Goal: Transaction & Acquisition: Purchase product/service

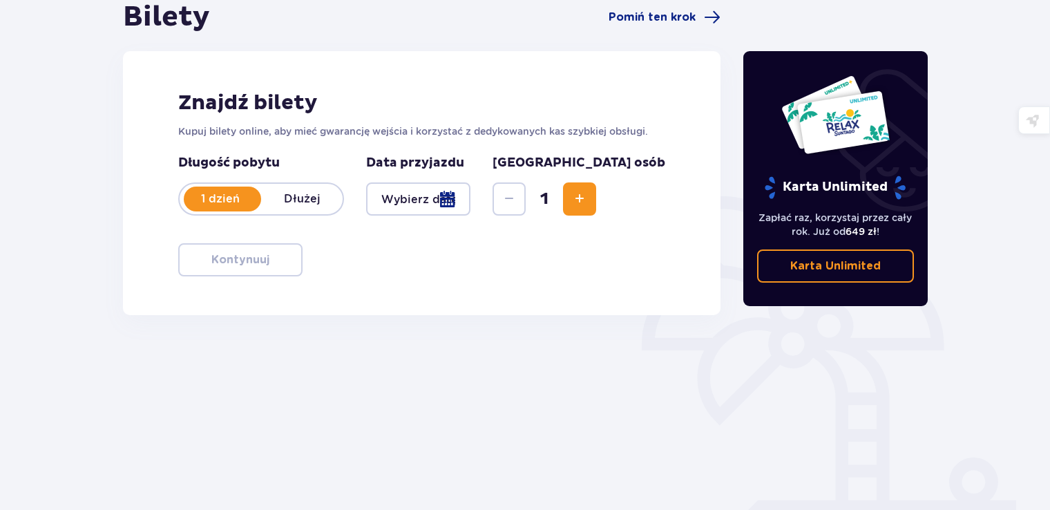
scroll to position [92, 0]
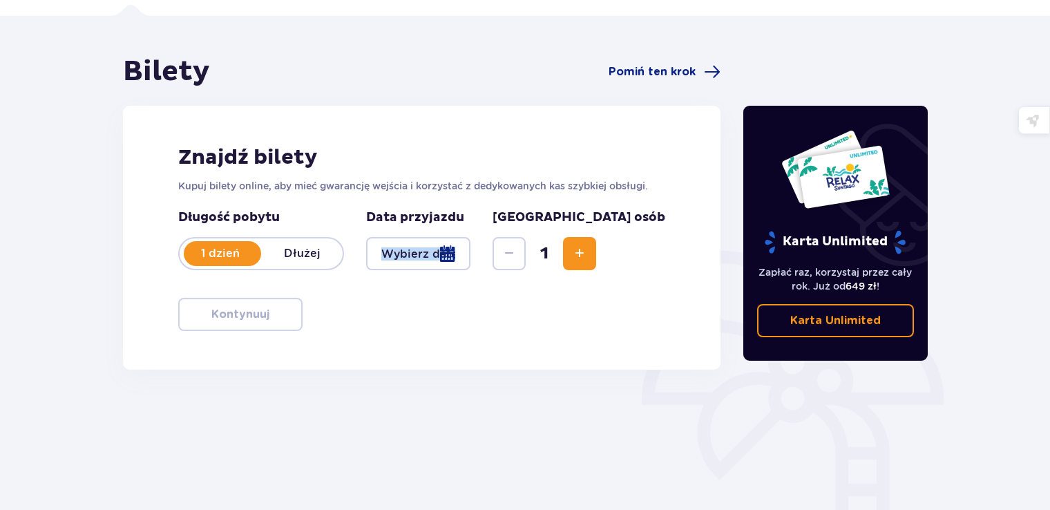
drag, startPoint x: 455, startPoint y: 272, endPoint x: 455, endPoint y: 258, distance: 13.1
click at [455, 258] on div "Długość pobytu 1 dzień Dłużej Data przyjazdu [GEOGRAPHIC_DATA] osób 1" at bounding box center [421, 247] width 487 height 77
click at [455, 258] on div at bounding box center [418, 253] width 104 height 33
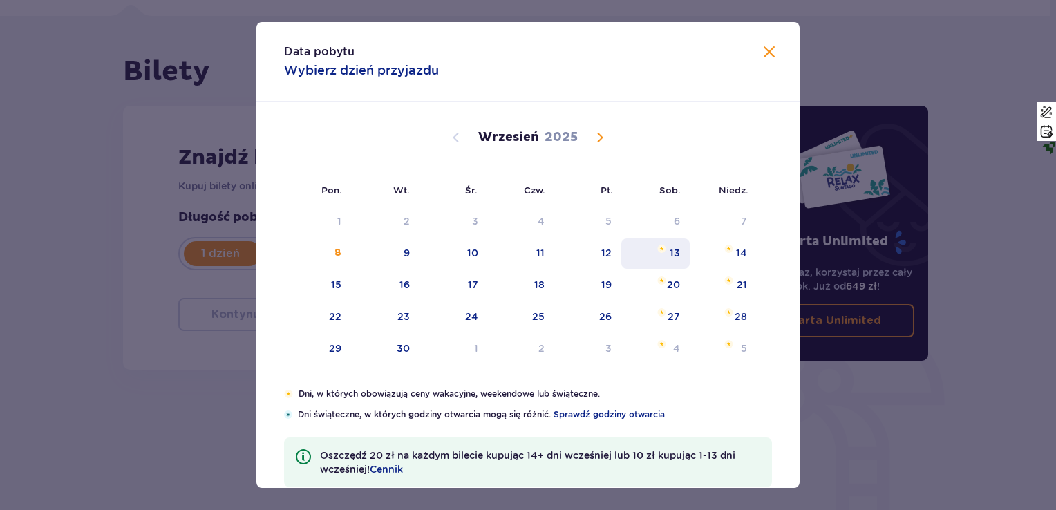
click at [670, 250] on div "13" at bounding box center [675, 253] width 10 height 14
type input "[DATE]"
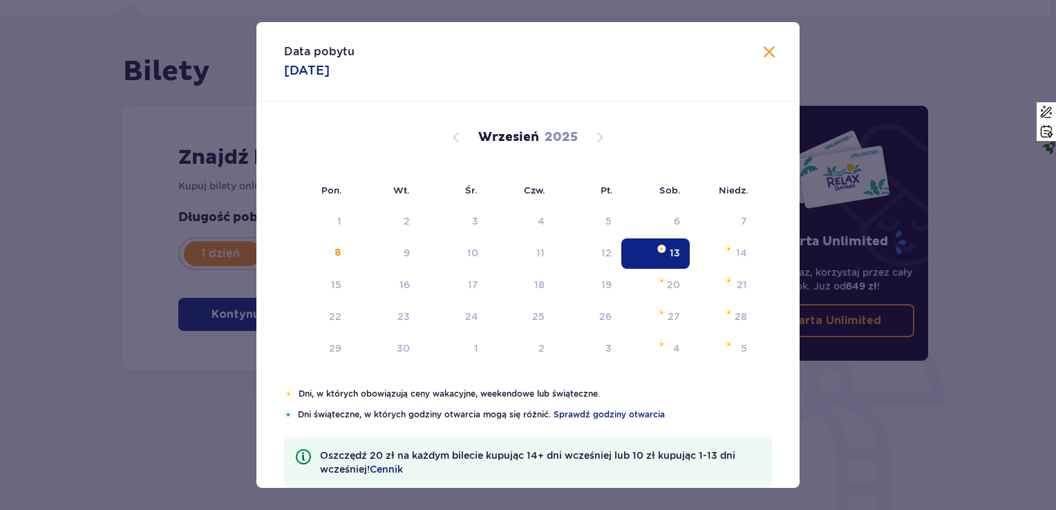
click at [667, 249] on div "13" at bounding box center [655, 253] width 68 height 30
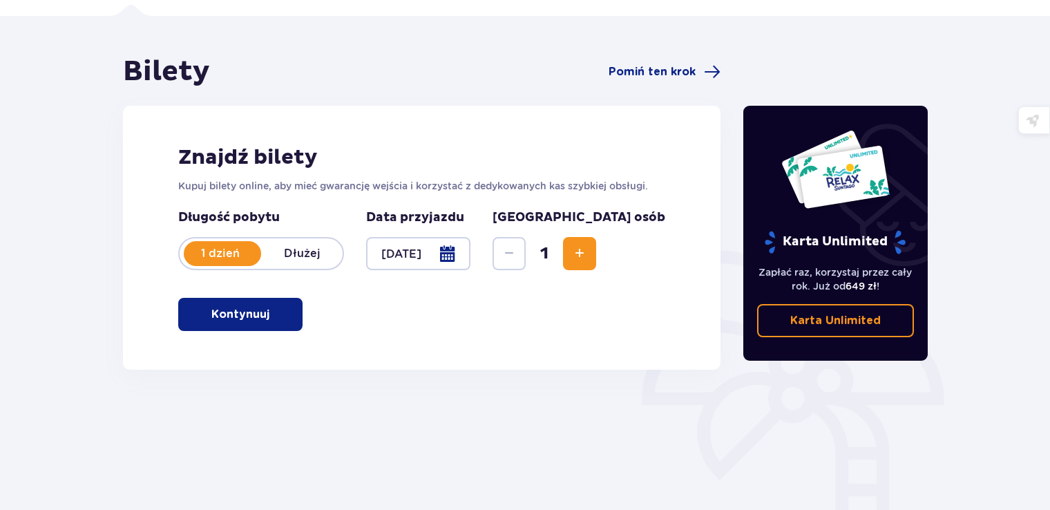
click at [247, 325] on button "Kontynuuj" at bounding box center [240, 314] width 124 height 33
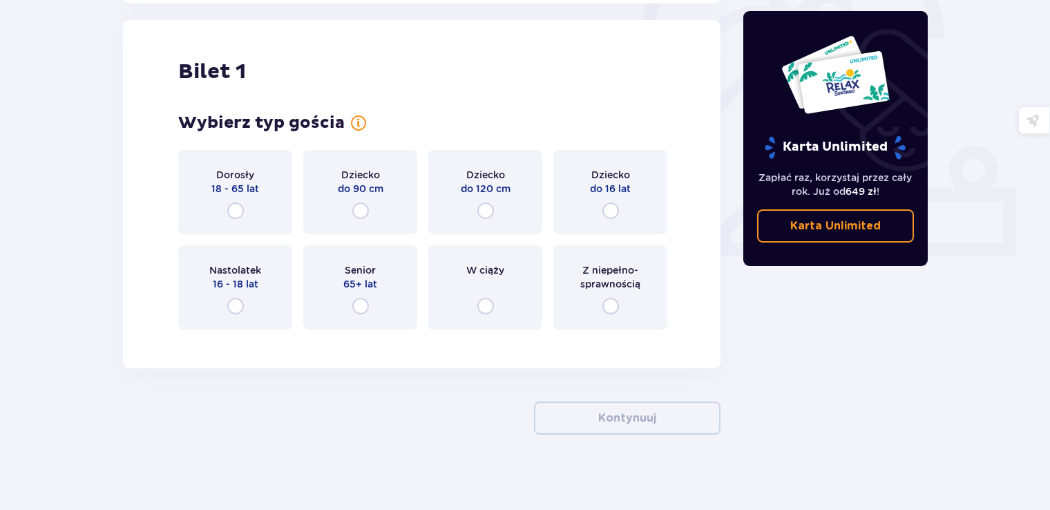
scroll to position [462, 0]
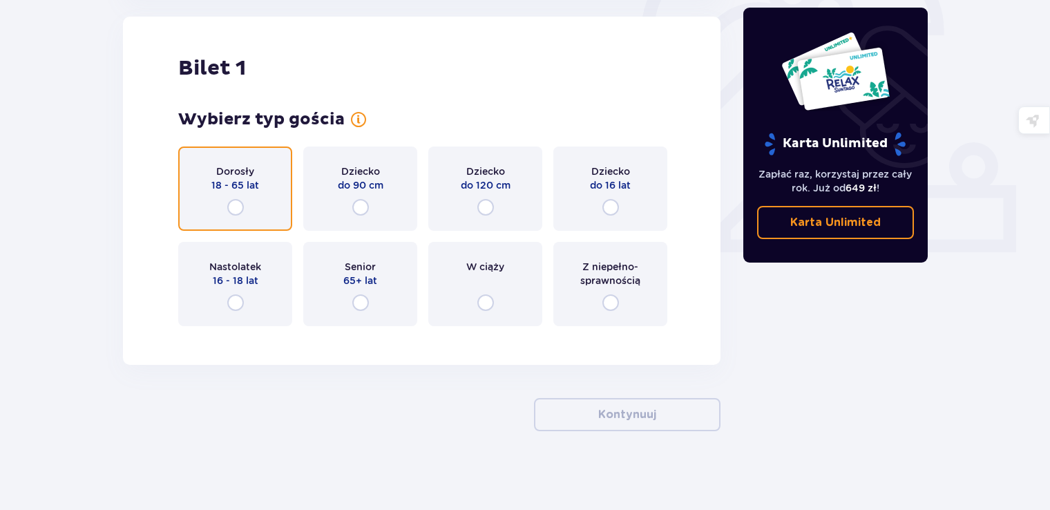
click at [243, 209] on input "radio" at bounding box center [235, 207] width 17 height 17
radio input "true"
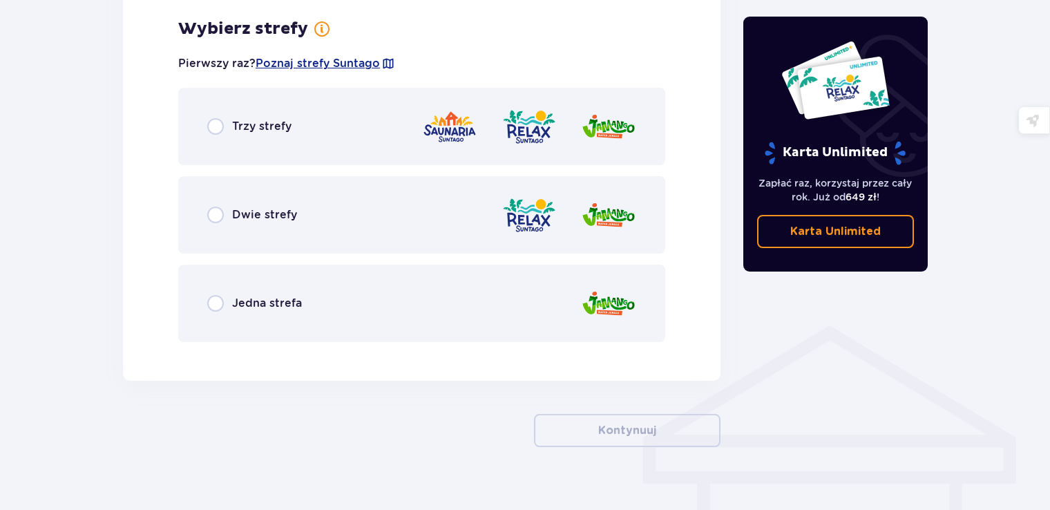
scroll to position [799, 0]
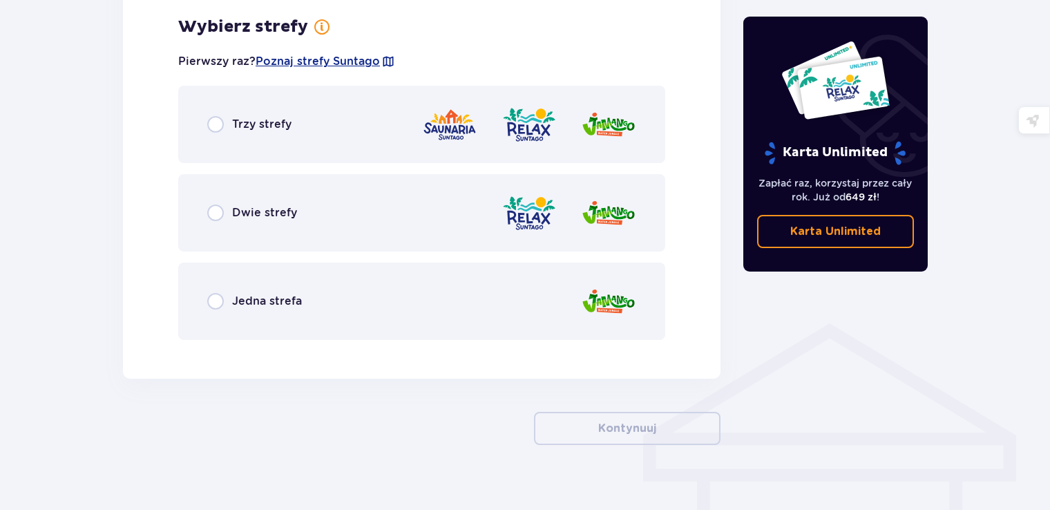
click at [225, 129] on div "Trzy strefy" at bounding box center [249, 124] width 84 height 17
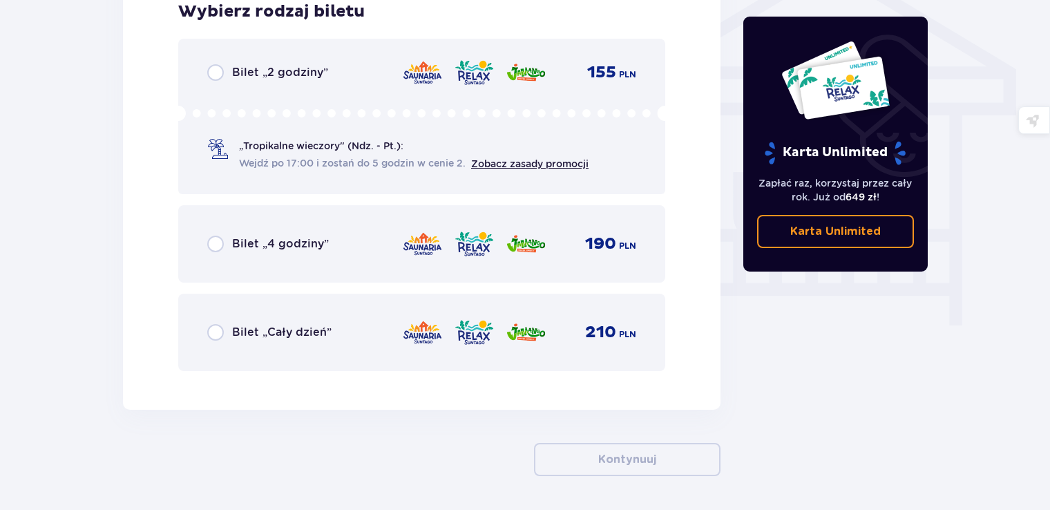
scroll to position [1213, 0]
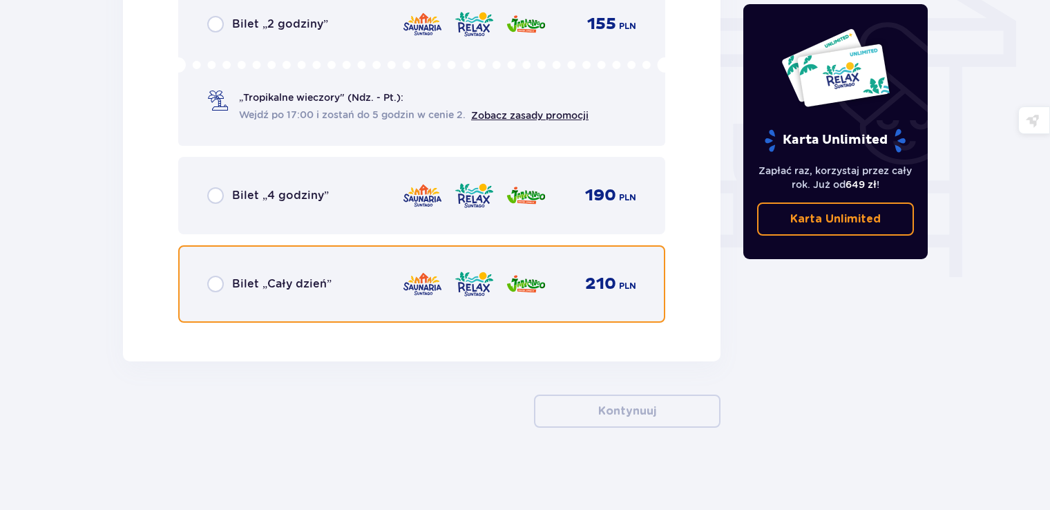
click at [218, 279] on input "radio" at bounding box center [215, 284] width 17 height 17
radio input "true"
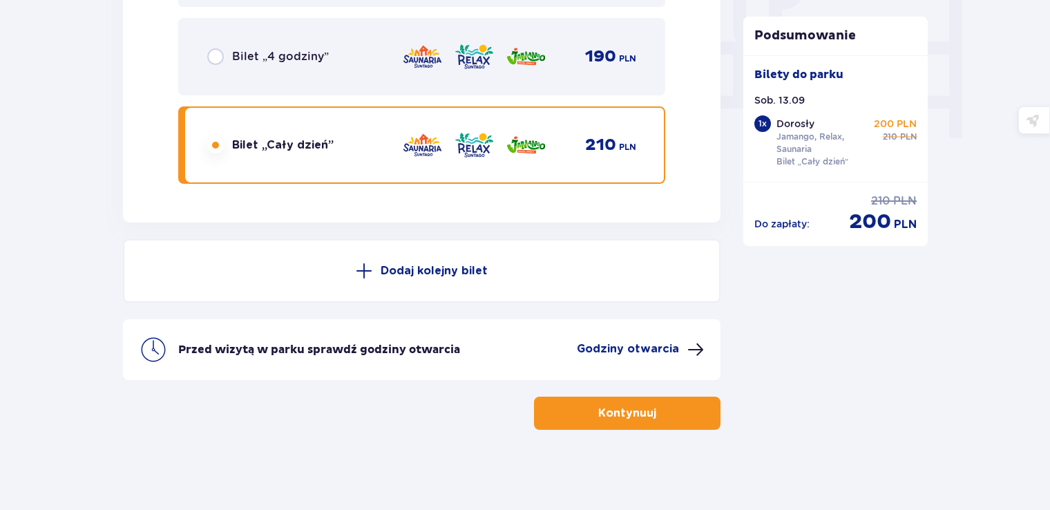
scroll to position [1354, 0]
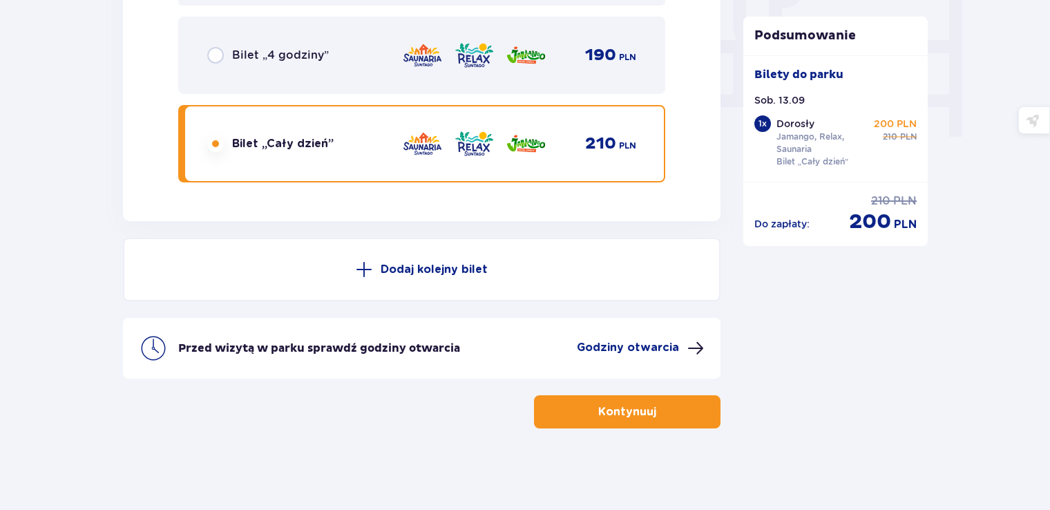
click at [676, 404] on button "Kontynuuj" at bounding box center [627, 411] width 187 height 33
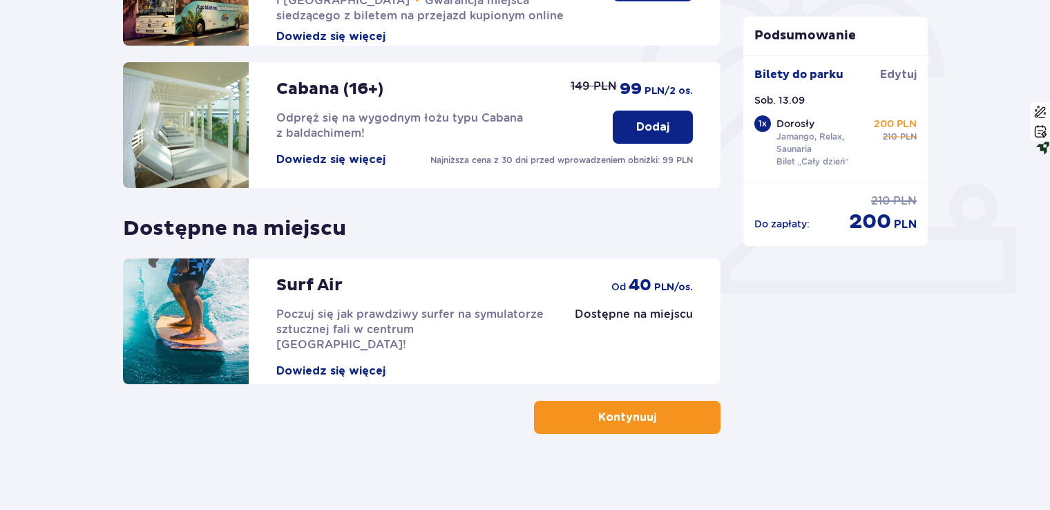
scroll to position [426, 0]
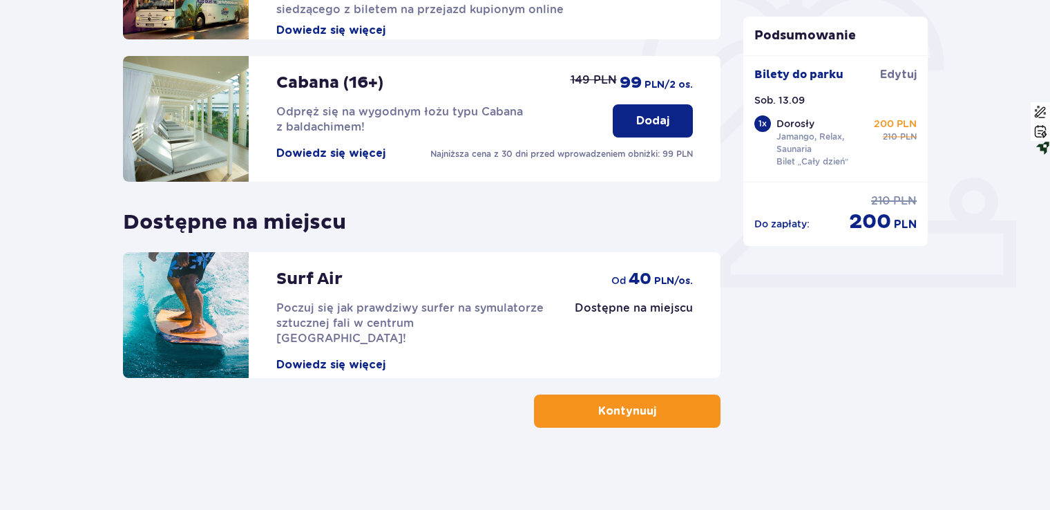
click at [637, 397] on button "Kontynuuj" at bounding box center [627, 411] width 187 height 33
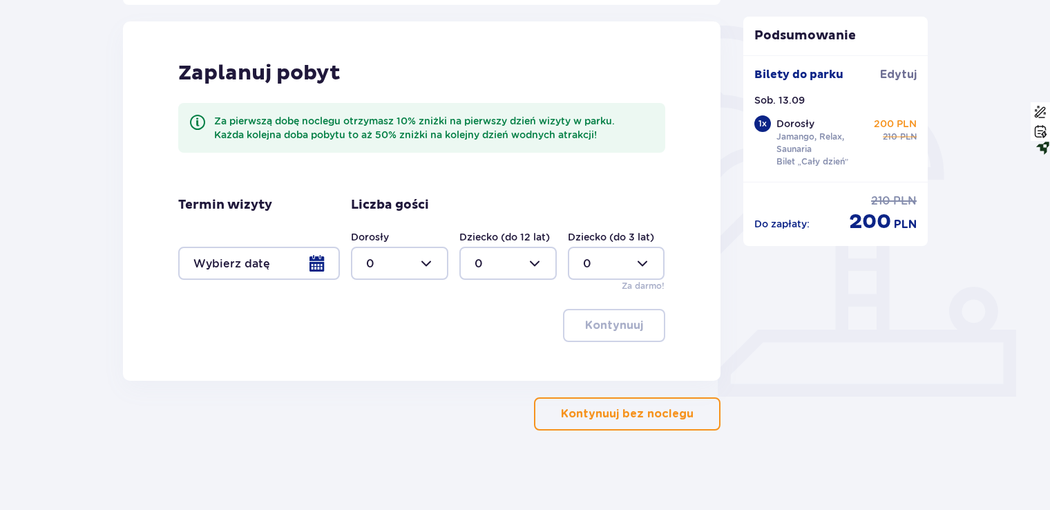
scroll to position [321, 0]
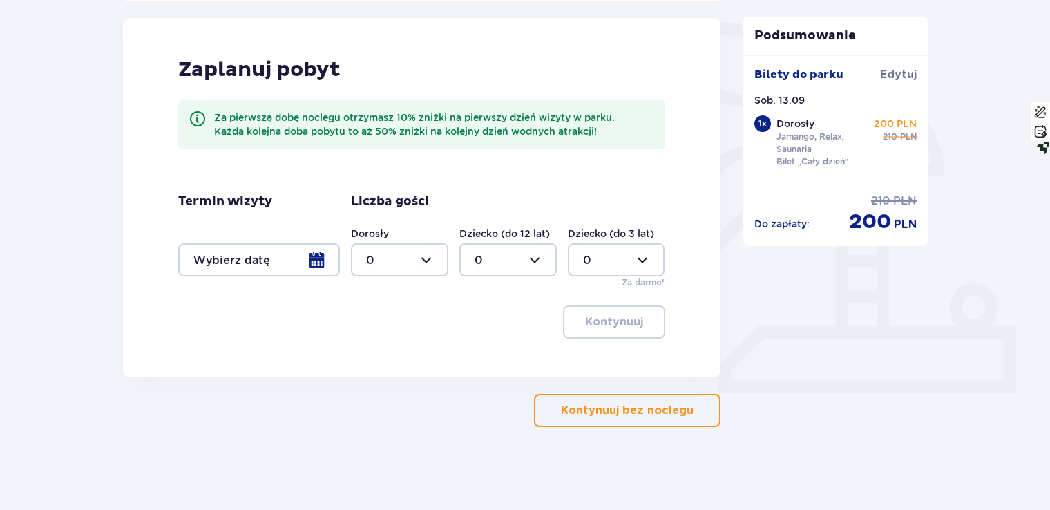
click at [647, 419] on button "Kontynuuj bez noclegu" at bounding box center [627, 410] width 187 height 33
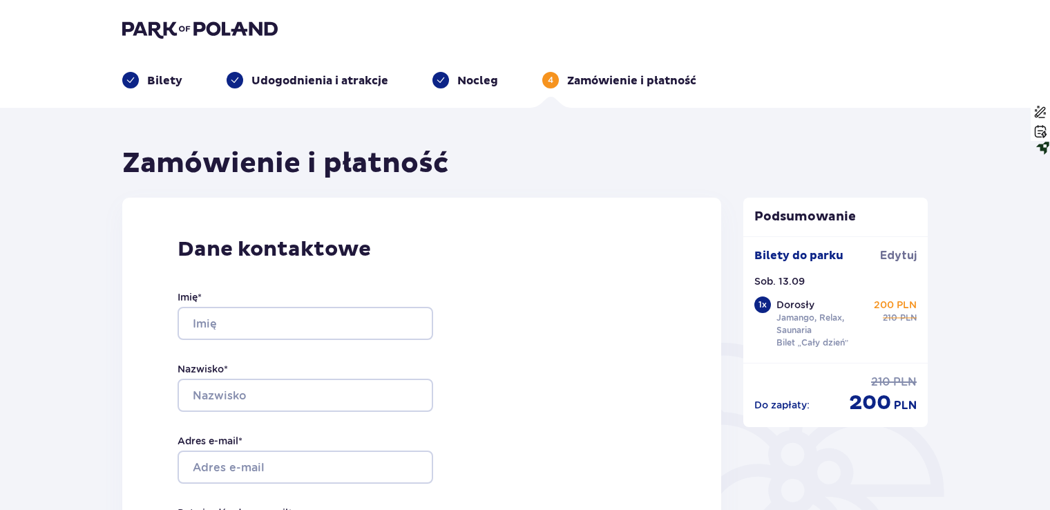
click at [336, 306] on div "Imię *" at bounding box center [306, 315] width 256 height 50
click at [348, 319] on input "Imię *" at bounding box center [306, 323] width 256 height 33
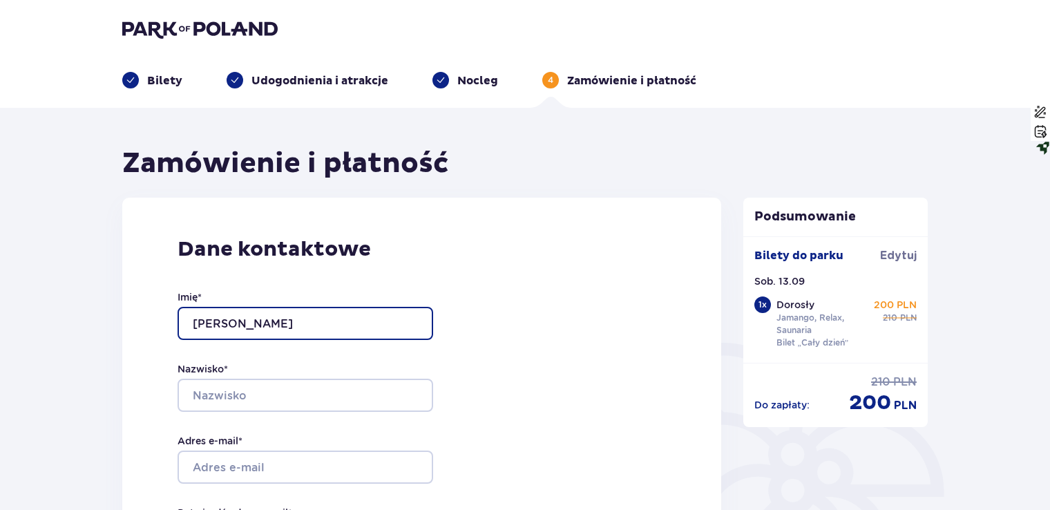
type input "[PERSON_NAME]"
click at [635, 295] on div "Dane kontaktowe Imię * [PERSON_NAME] * Adres e-mail * Potwierdź adres e-mail * …" at bounding box center [421, 488] width 599 height 580
click at [370, 374] on div "Nazwisko *" at bounding box center [306, 387] width 256 height 50
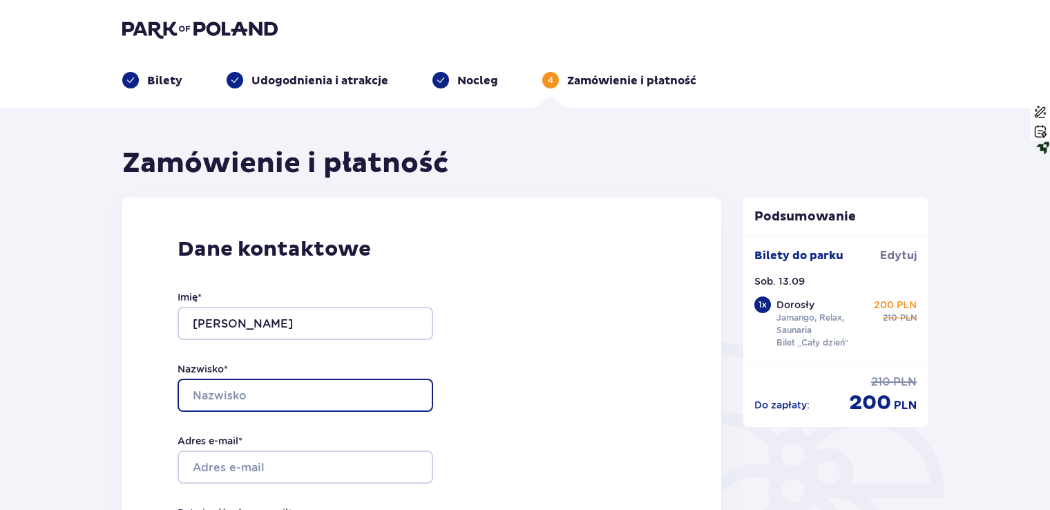
click at [360, 394] on input "Nazwisko *" at bounding box center [306, 395] width 256 height 33
type input "[PERSON_NAME]"
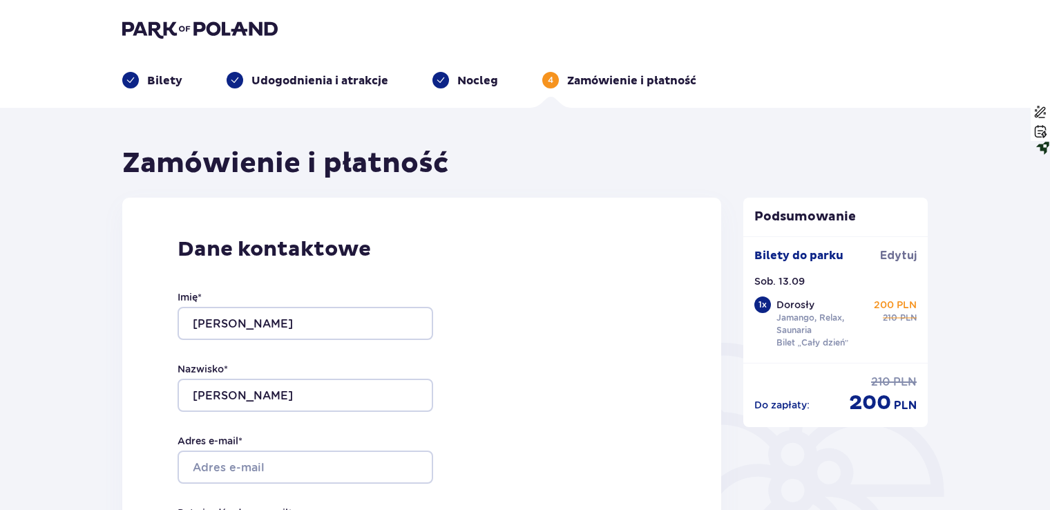
click at [557, 386] on div "Dane kontaktowe Imię * [PERSON_NAME] * [PERSON_NAME] Adres e-mail * Potwierdź a…" at bounding box center [421, 488] width 599 height 580
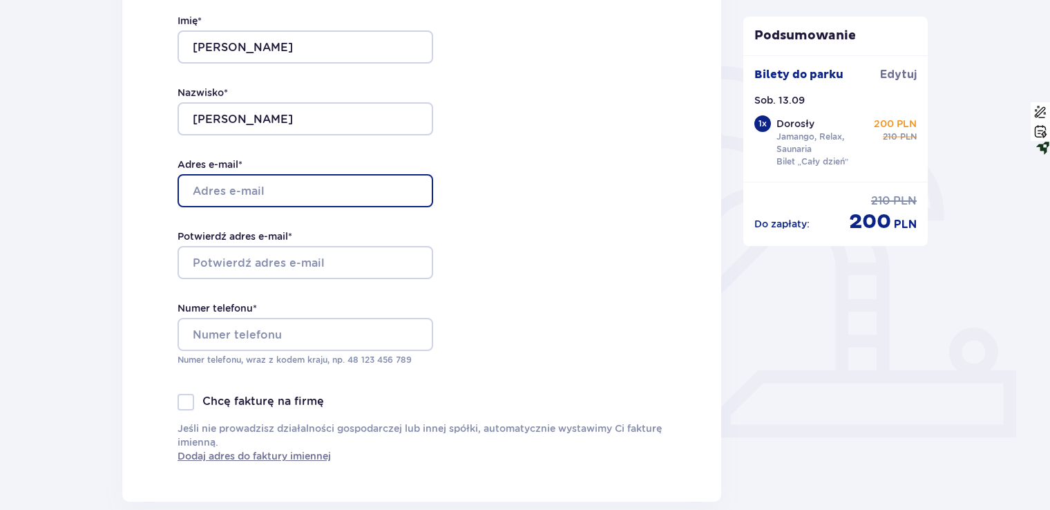
click at [297, 205] on input "Adres e-mail *" at bounding box center [306, 190] width 256 height 33
type input "[PERSON_NAME][EMAIL_ADDRESS][DOMAIN_NAME]"
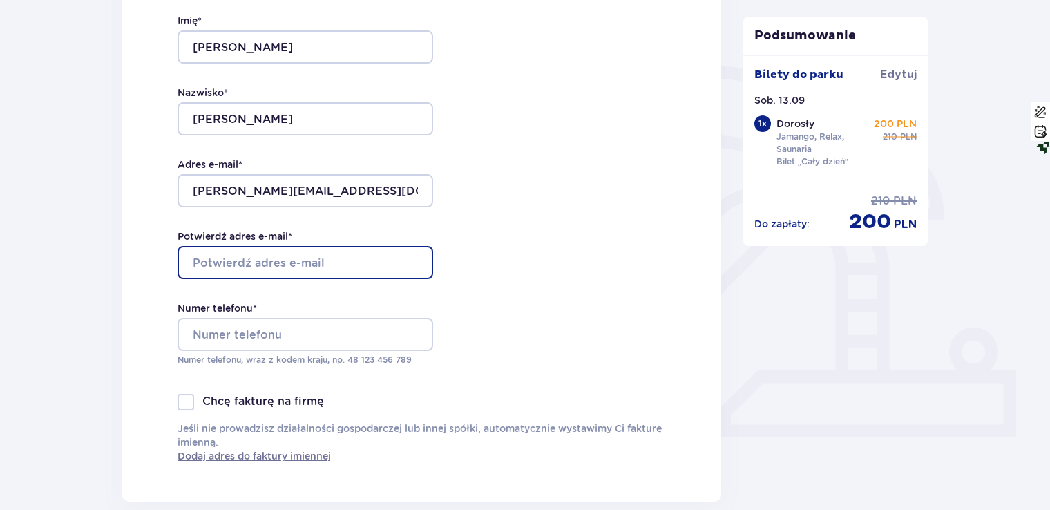
type input "[PERSON_NAME][EMAIL_ADDRESS][DOMAIN_NAME]"
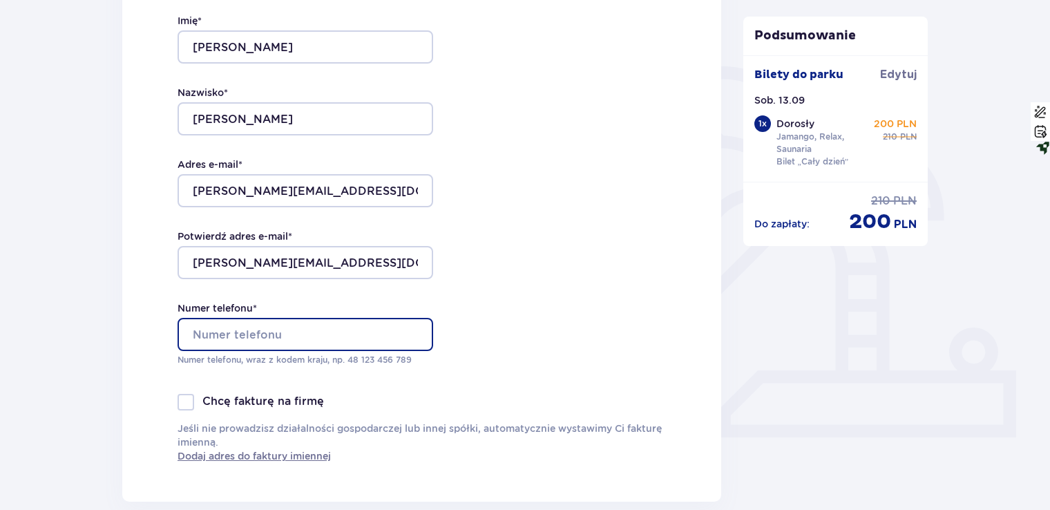
type input "730073997"
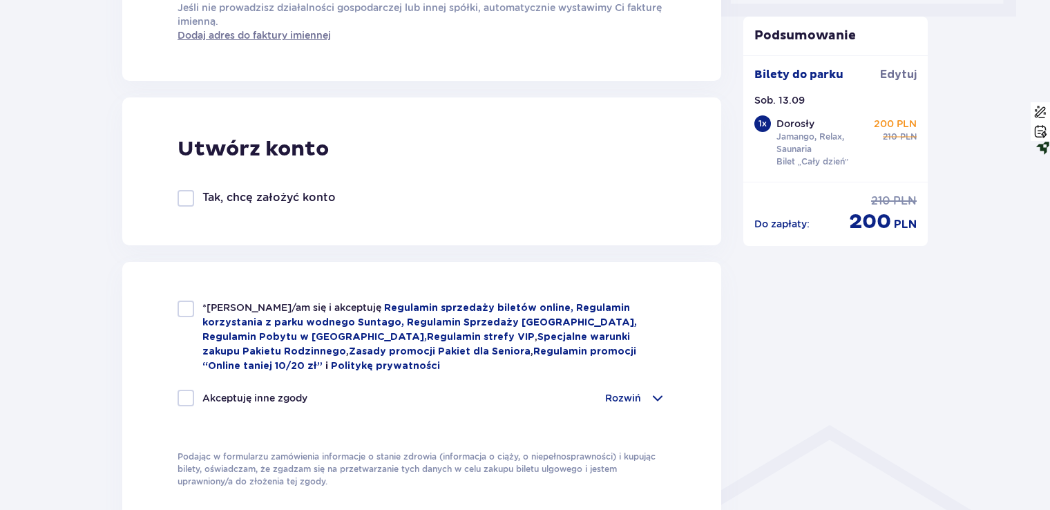
scroll to position [829, 0]
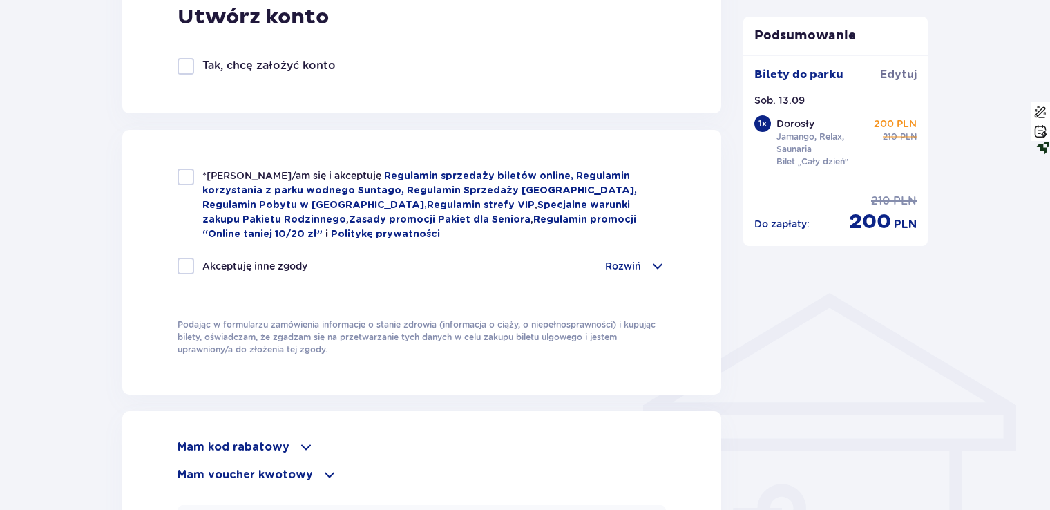
click at [180, 171] on div at bounding box center [186, 177] width 17 height 17
checkbox input "true"
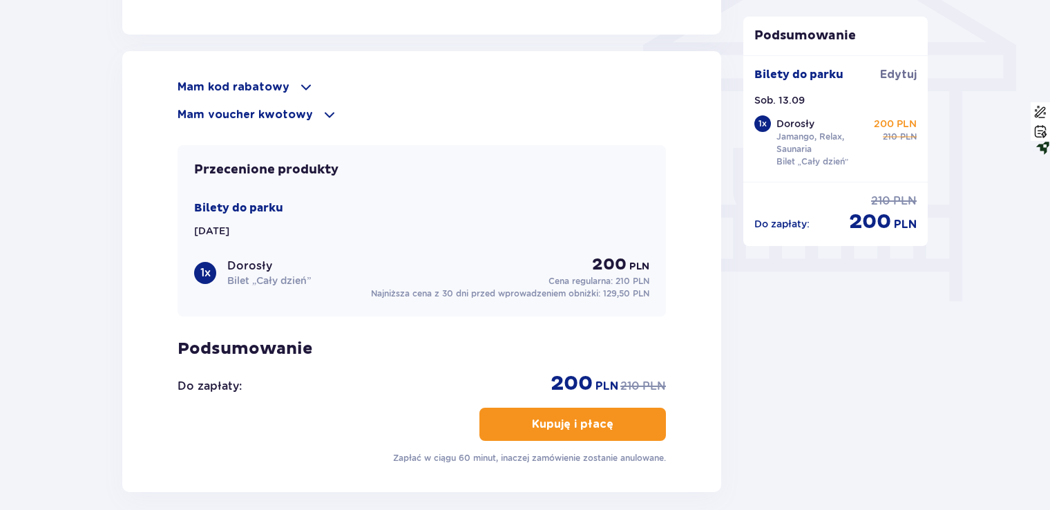
scroll to position [1197, 0]
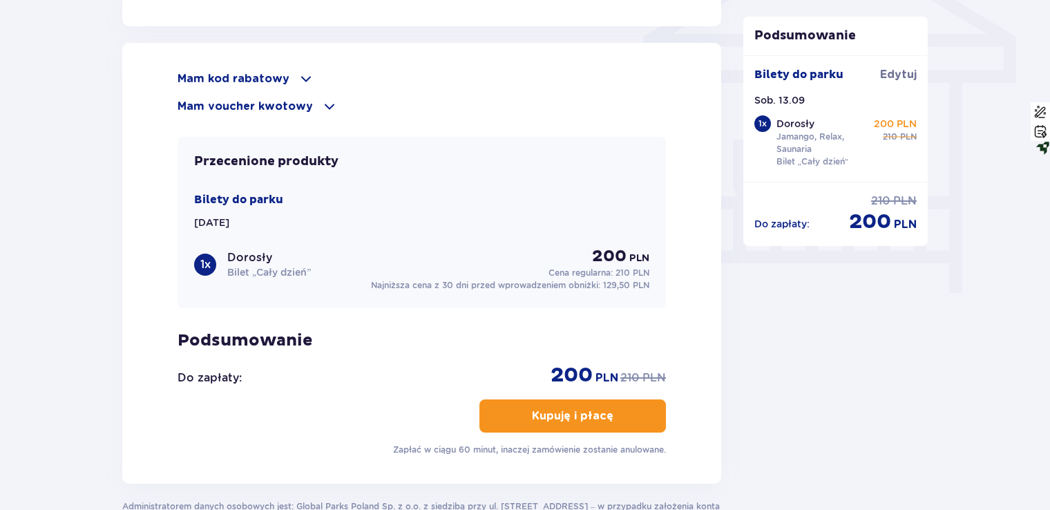
click at [279, 104] on p "Mam voucher kwotowy" at bounding box center [245, 106] width 135 height 15
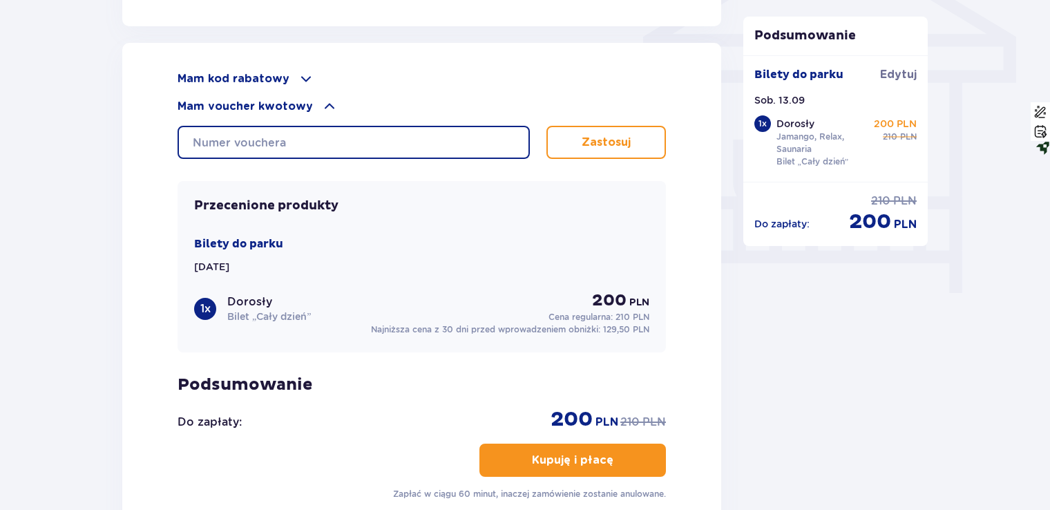
click at [334, 141] on input "text" at bounding box center [354, 142] width 352 height 33
type input "0890000192554327"
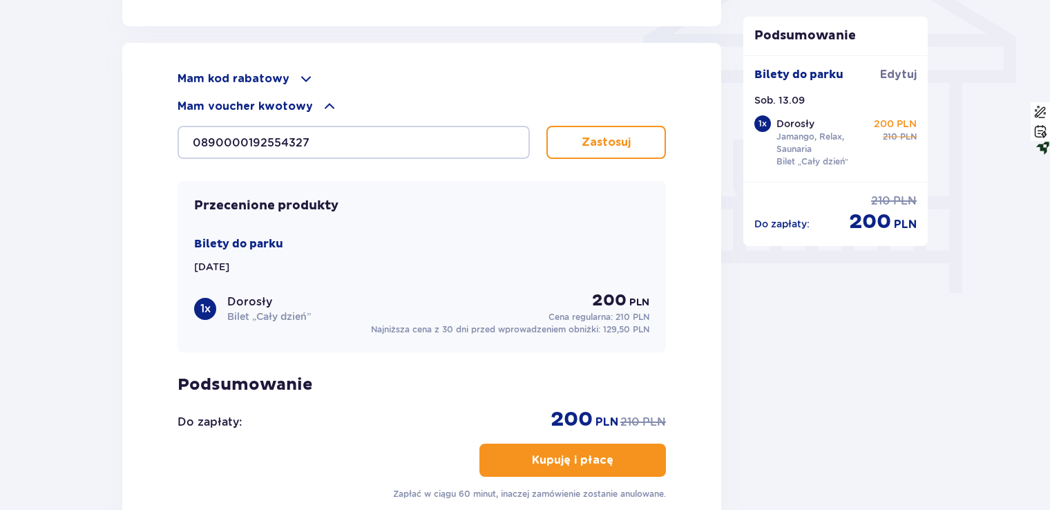
click at [591, 129] on button "Zastosuj" at bounding box center [607, 142] width 120 height 33
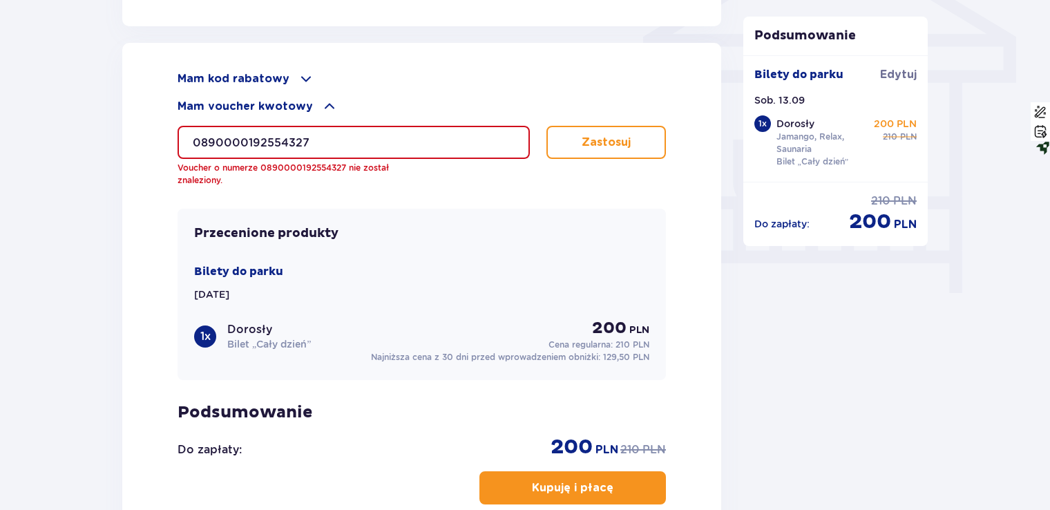
click at [202, 140] on input "0890000192554327" at bounding box center [354, 142] width 352 height 33
click at [292, 79] on div "Mam kod rabatowy" at bounding box center [422, 78] width 488 height 17
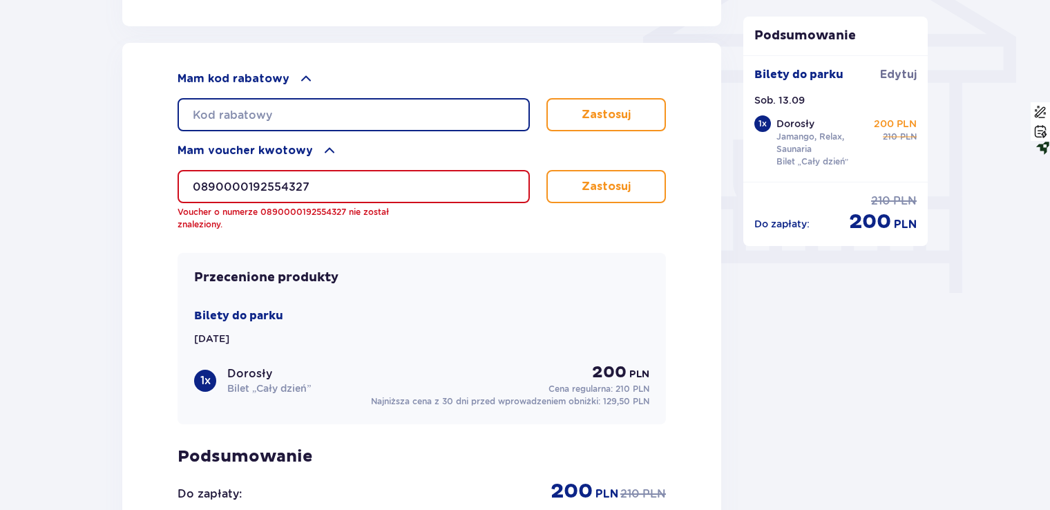
click at [281, 106] on input "text" at bounding box center [354, 114] width 352 height 33
type input "0890000192554327"
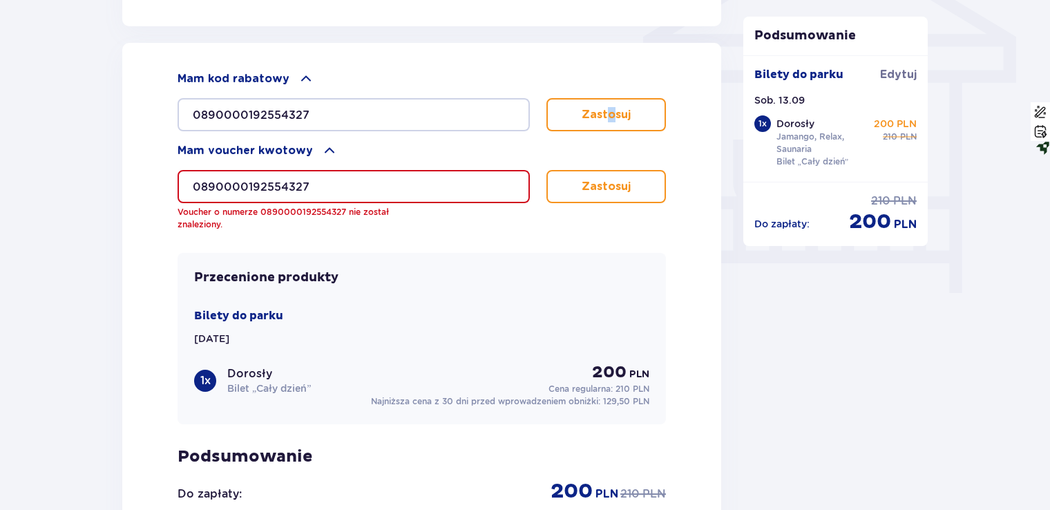
click at [611, 112] on p "Zastosuj" at bounding box center [606, 114] width 49 height 15
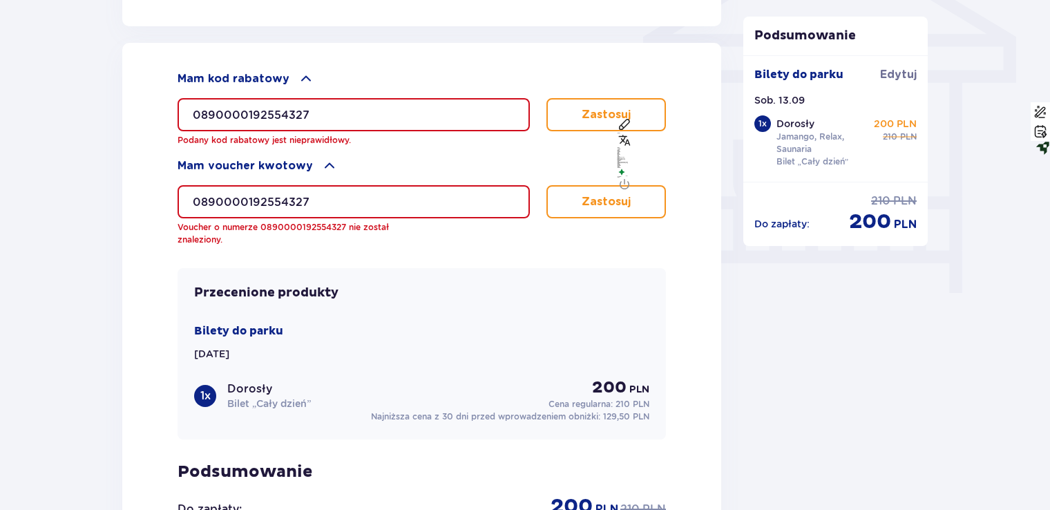
click at [384, 203] on input "0890000192554327" at bounding box center [354, 201] width 352 height 33
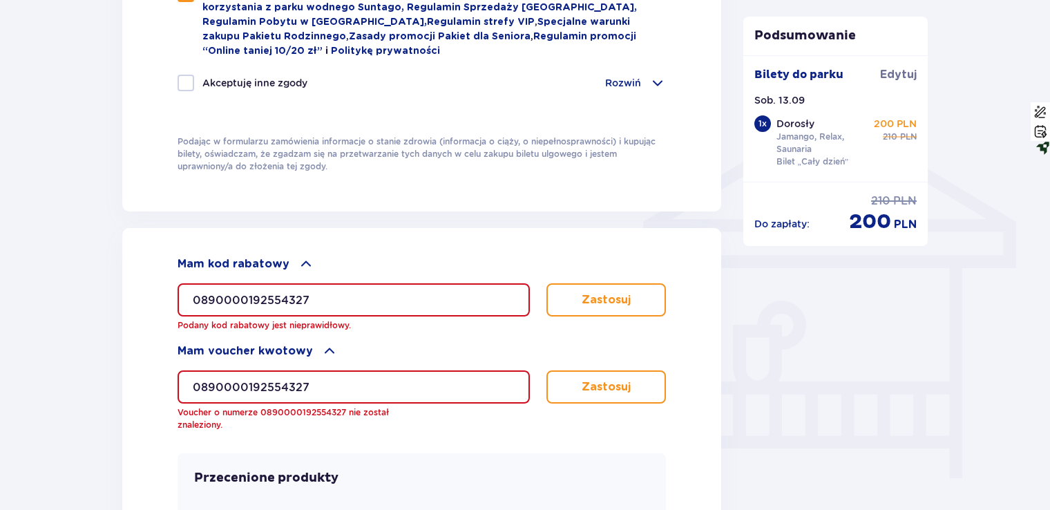
scroll to position [1013, 0]
drag, startPoint x: 385, startPoint y: 298, endPoint x: 27, endPoint y: 310, distance: 358.1
click at [66, 319] on div "Zamówienie i płatność Dane kontaktowe Imię * [PERSON_NAME] * [PERSON_NAME] Adre…" at bounding box center [525, 23] width 1050 height 1857
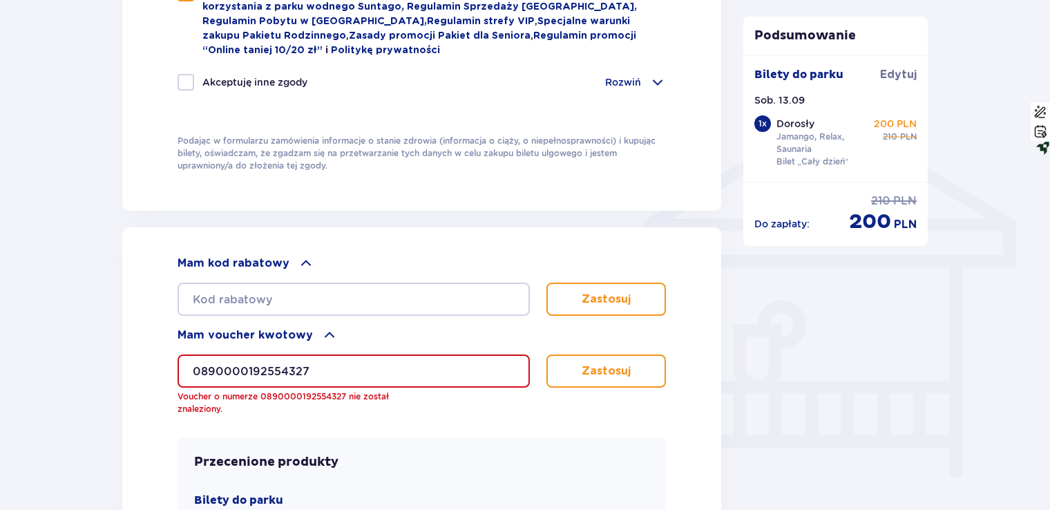
drag, startPoint x: 290, startPoint y: 363, endPoint x: 108, endPoint y: 372, distance: 181.9
click at [108, 372] on div "Zamówienie i płatność Dane kontaktowe Imię * [PERSON_NAME] * [PERSON_NAME] Adre…" at bounding box center [525, 15] width 1050 height 1841
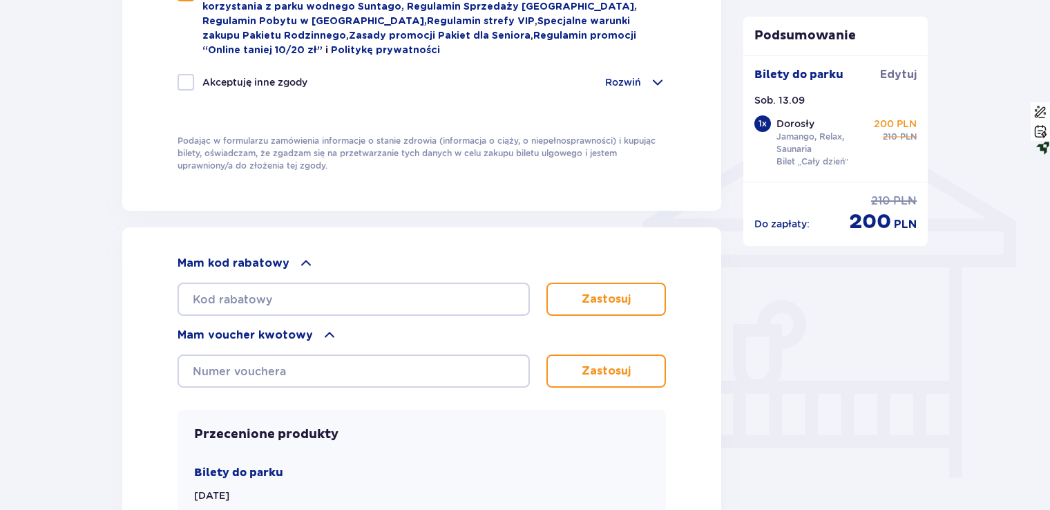
click at [451, 410] on div "Przecenione produkty Bilety do [GEOGRAPHIC_DATA][DATE] 1 x Dorosły Bilet „Cały …" at bounding box center [422, 495] width 488 height 171
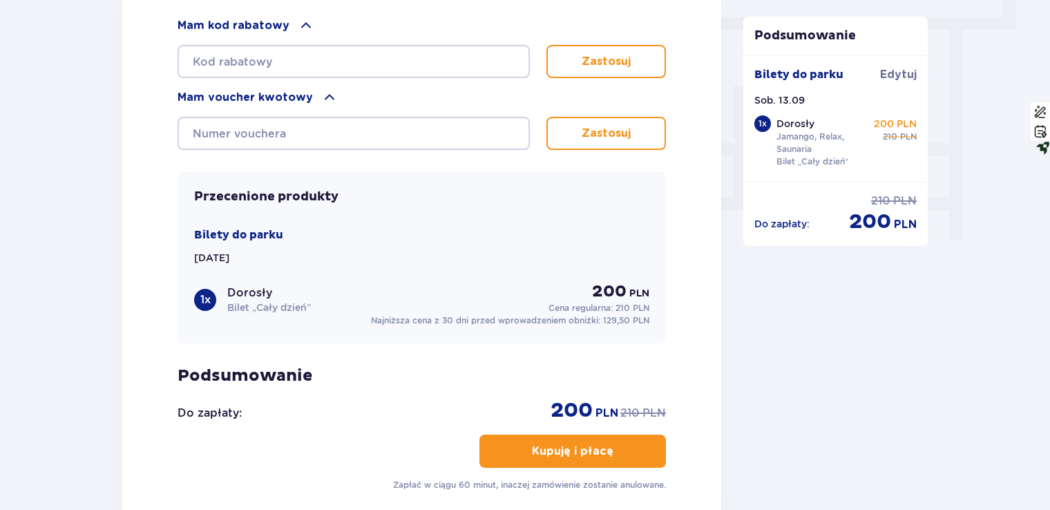
scroll to position [1106, 0]
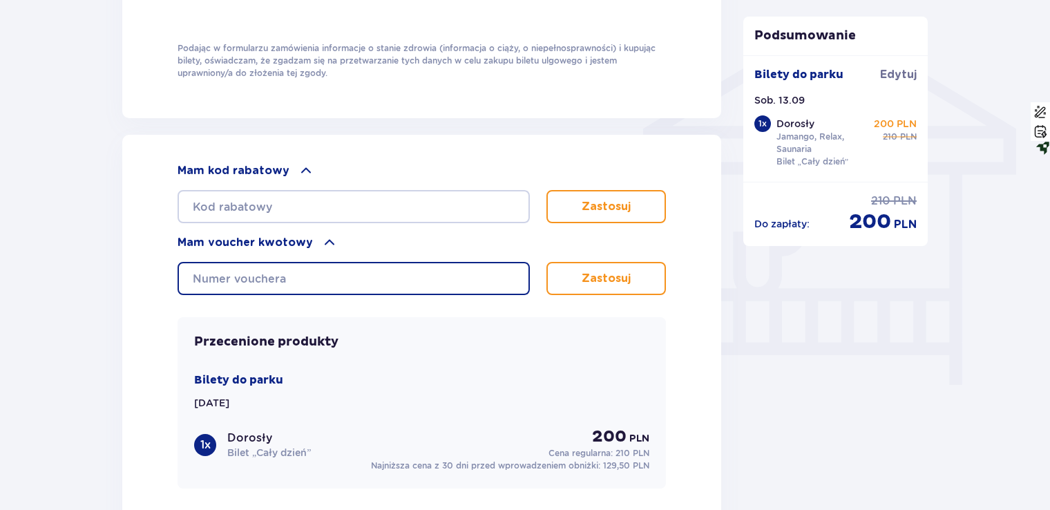
click at [269, 276] on input "text" at bounding box center [354, 278] width 352 height 33
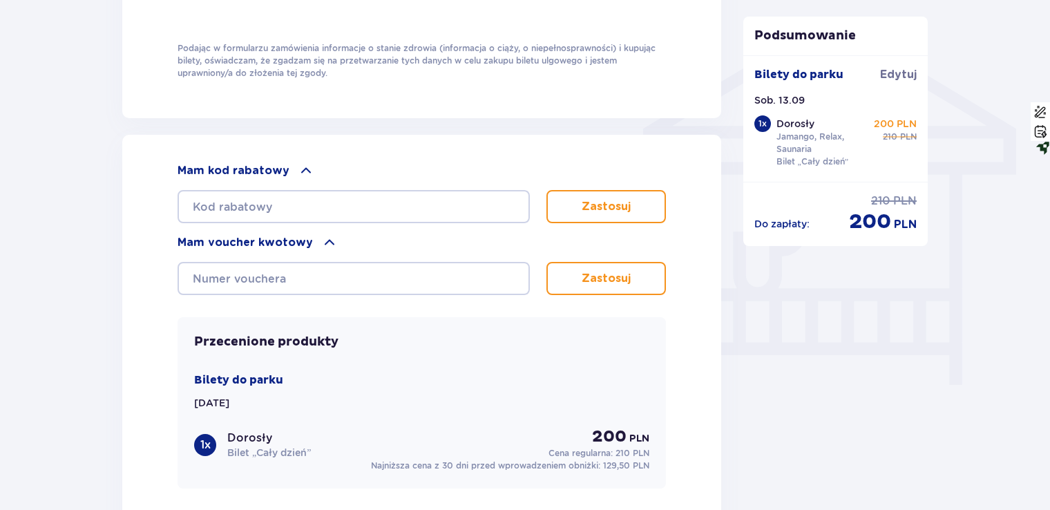
click at [310, 241] on div "Mam voucher kwotowy" at bounding box center [422, 242] width 488 height 17
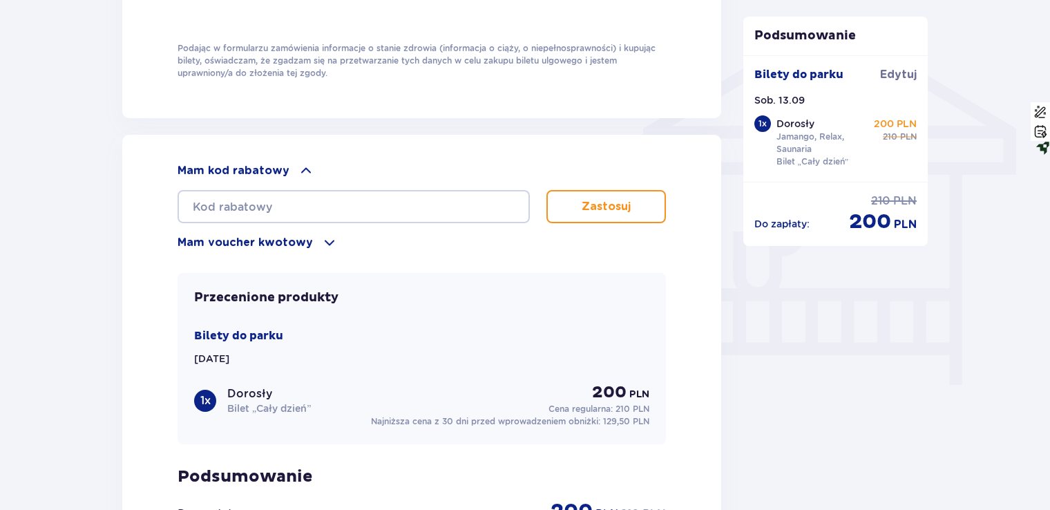
click at [306, 169] on span at bounding box center [306, 170] width 17 height 17
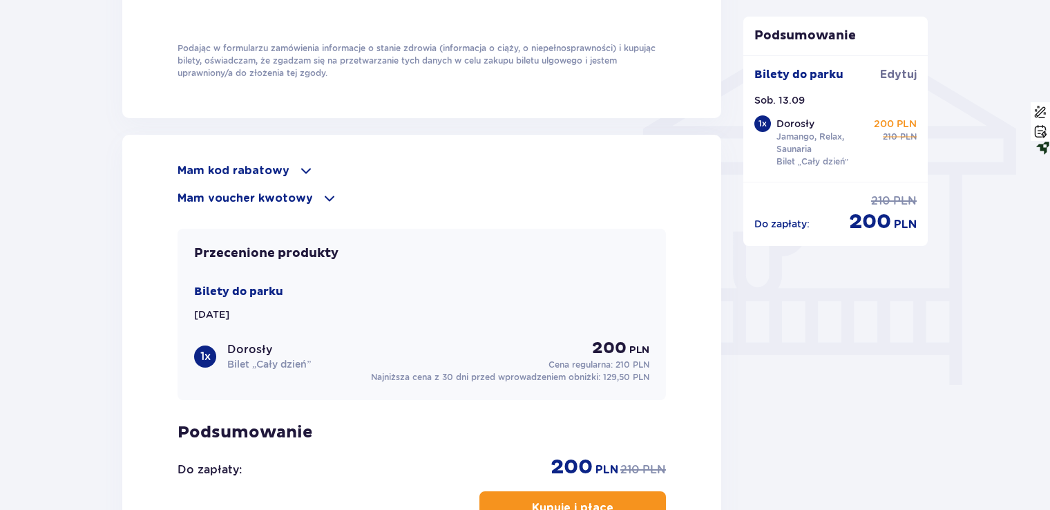
click at [281, 174] on p "Mam kod rabatowy" at bounding box center [234, 170] width 112 height 15
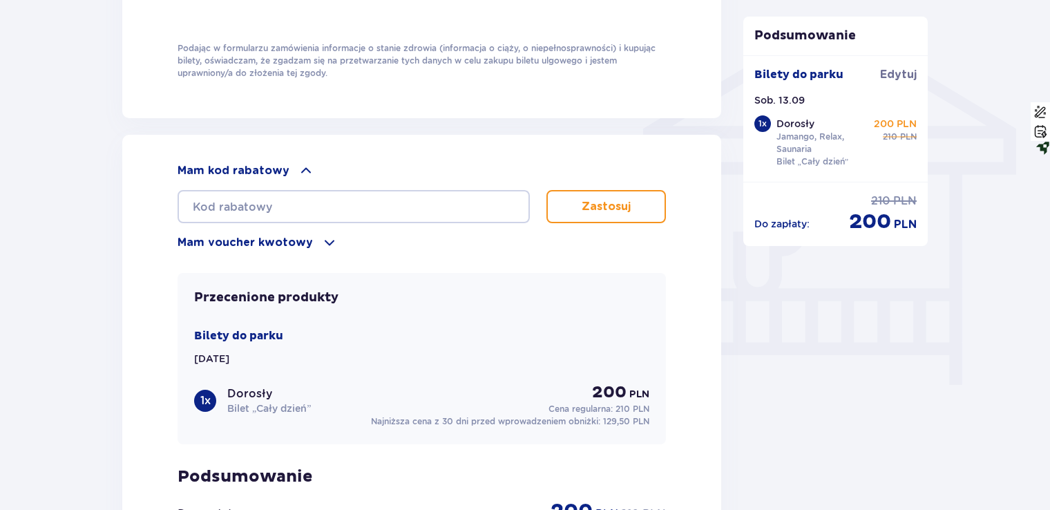
drag, startPoint x: 268, startPoint y: 239, endPoint x: 268, endPoint y: 198, distance: 40.8
click at [268, 239] on p "Mam voucher kwotowy" at bounding box center [245, 242] width 135 height 15
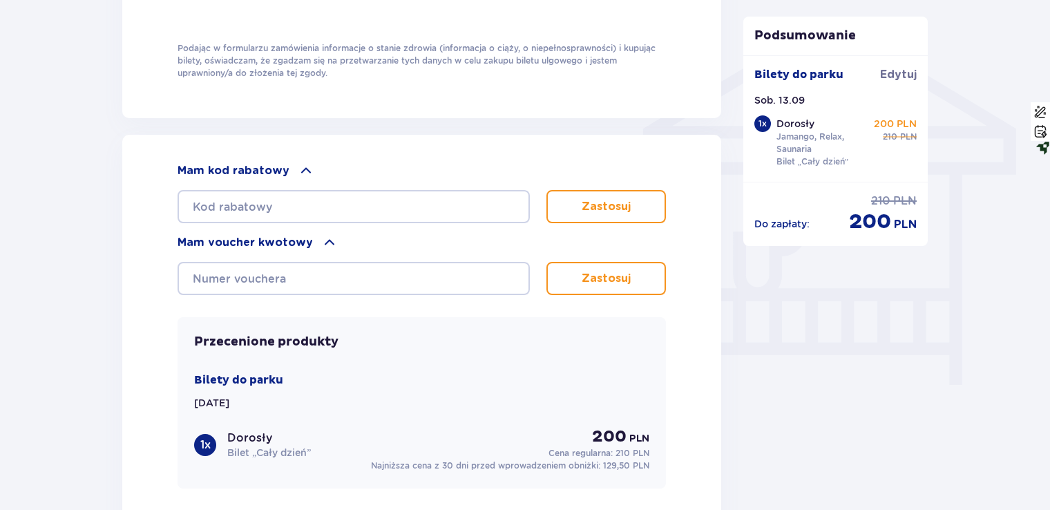
click at [275, 174] on p "Mam kod rabatowy" at bounding box center [234, 170] width 112 height 15
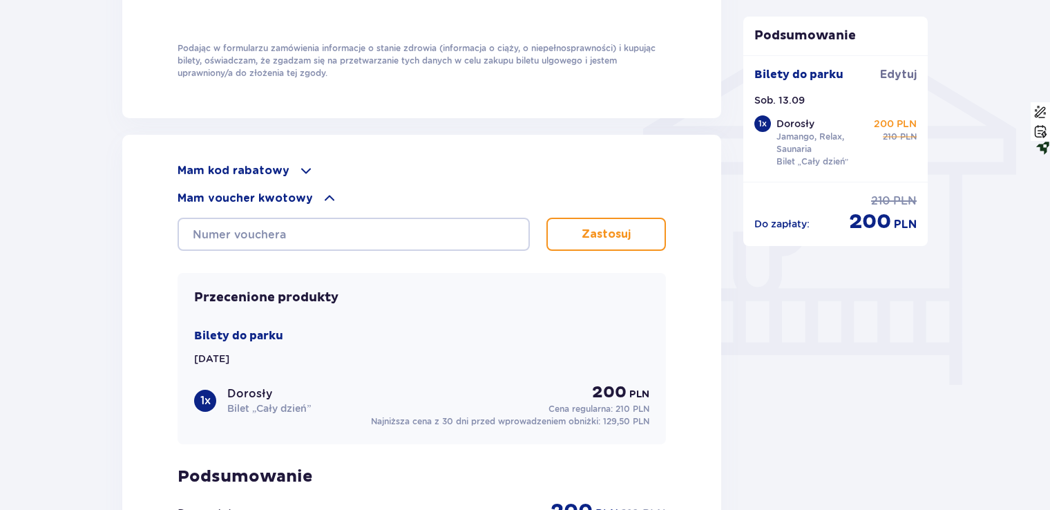
click at [276, 191] on p "Mam voucher kwotowy" at bounding box center [245, 198] width 135 height 15
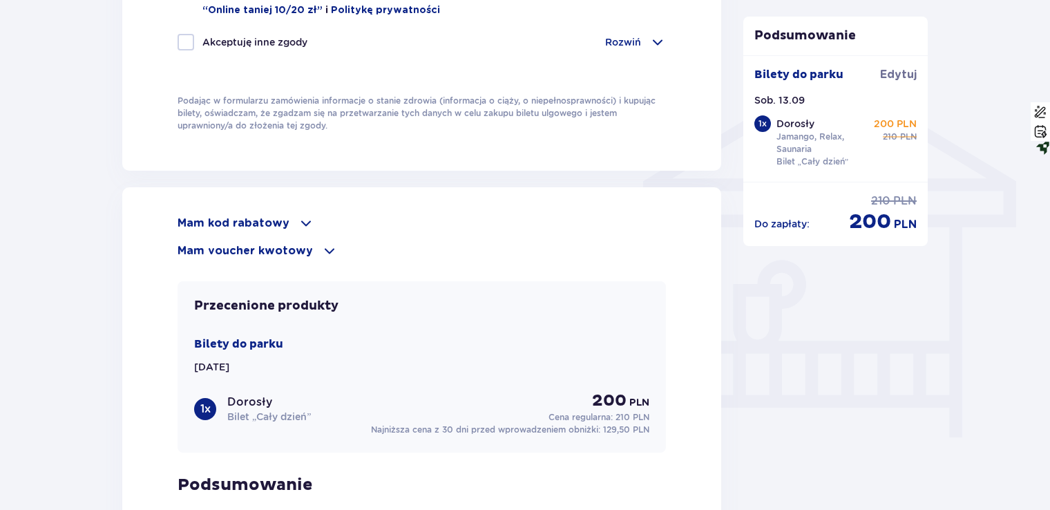
scroll to position [921, 0]
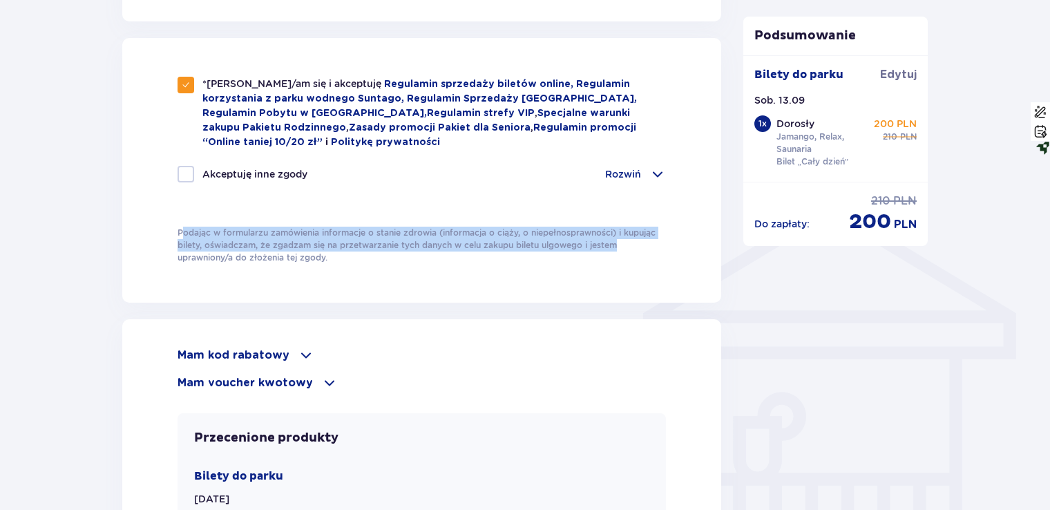
drag, startPoint x: 624, startPoint y: 245, endPoint x: 183, endPoint y: 211, distance: 442.1
click at [183, 212] on div "*Zapoznałem/am się i akceptuję Regulamin sprzedaży biletów online, Regulamin ko…" at bounding box center [422, 170] width 488 height 187
drag, startPoint x: 183, startPoint y: 211, endPoint x: 332, endPoint y: 261, distance: 156.7
click at [332, 261] on div "*Zapoznałem/am się i akceptuję Regulamin sprzedaży biletów online, Regulamin ko…" at bounding box center [421, 170] width 599 height 265
drag, startPoint x: 332, startPoint y: 261, endPoint x: 528, endPoint y: 265, distance: 196.3
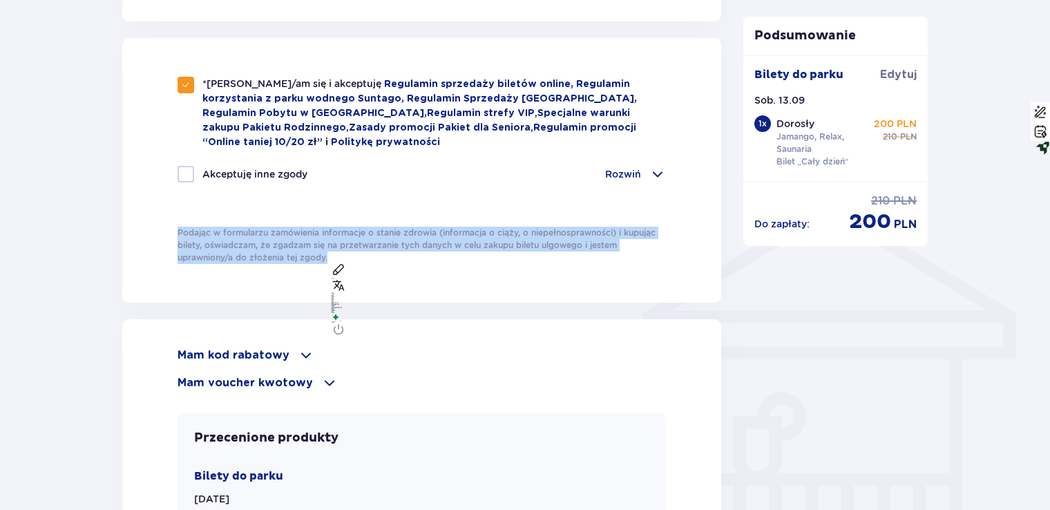
click at [528, 265] on div "*Zapoznałem/am się i akceptuję Regulamin sprzedaży biletów online, Regulamin ko…" at bounding box center [421, 170] width 599 height 265
click at [686, 285] on div "*Zapoznałem/am się i akceptuję Regulamin sprzedaży biletów online, Regulamin ko…" at bounding box center [421, 170] width 599 height 265
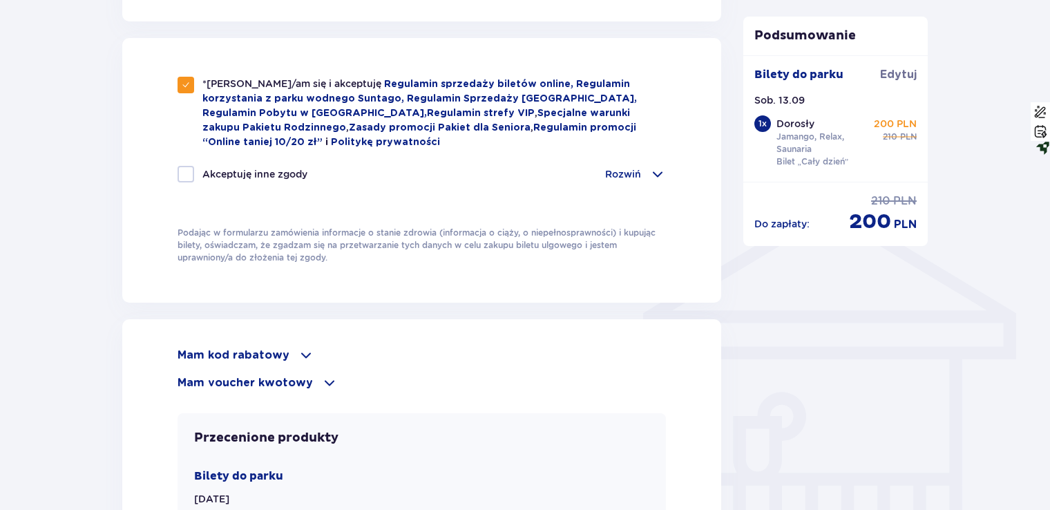
click at [644, 168] on div "Rozwiń" at bounding box center [635, 174] width 61 height 17
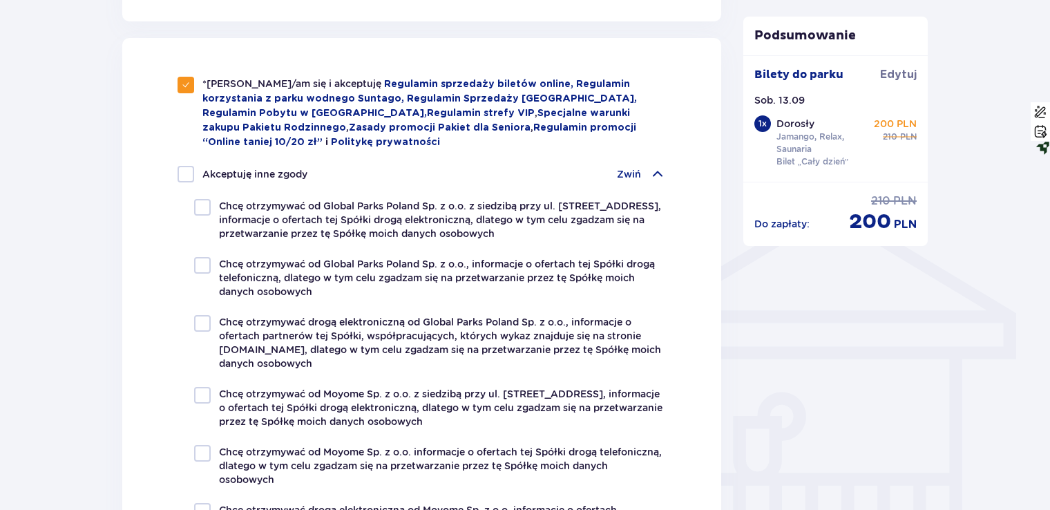
click at [654, 167] on span at bounding box center [657, 174] width 17 height 17
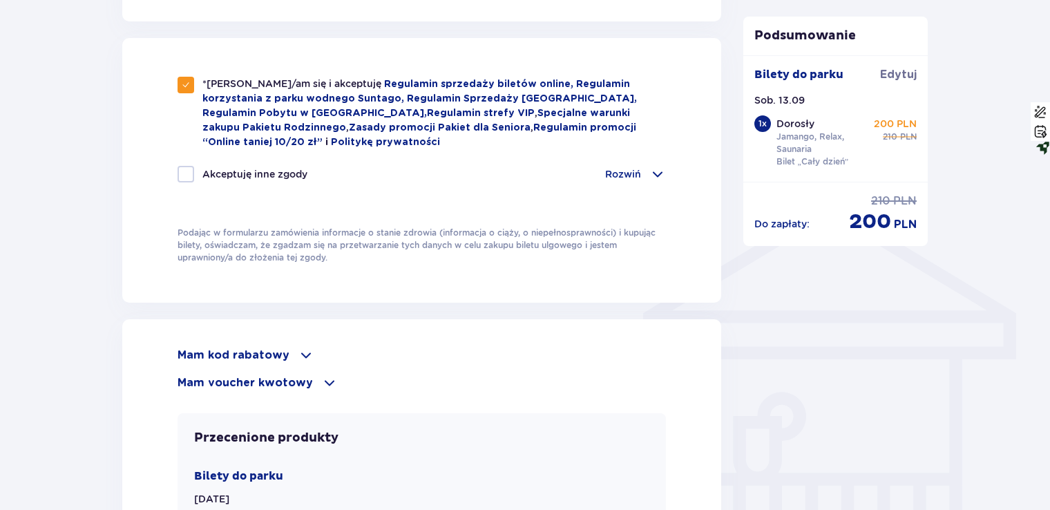
click at [634, 167] on p "Rozwiń" at bounding box center [623, 174] width 36 height 14
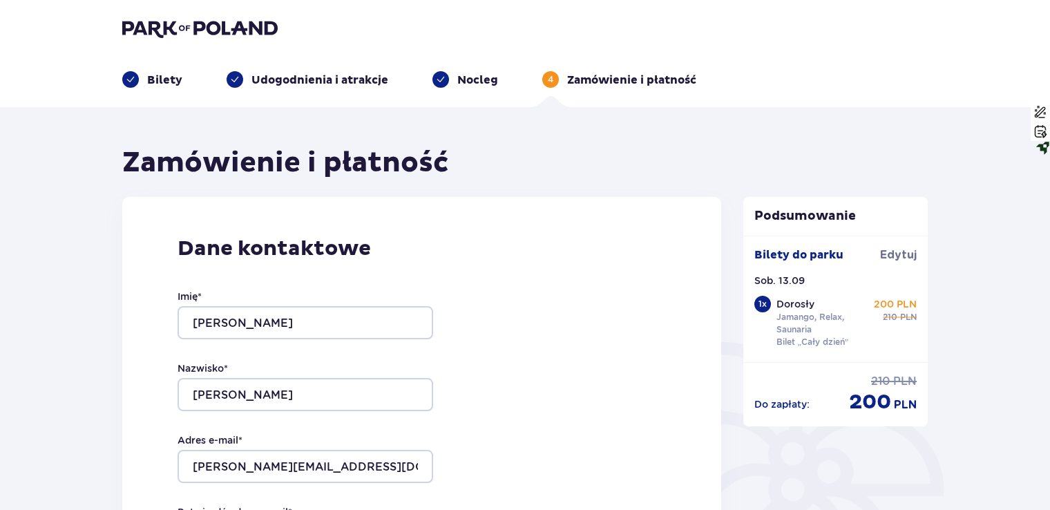
scroll to position [0, 0]
